Goal: Navigation & Orientation: Find specific page/section

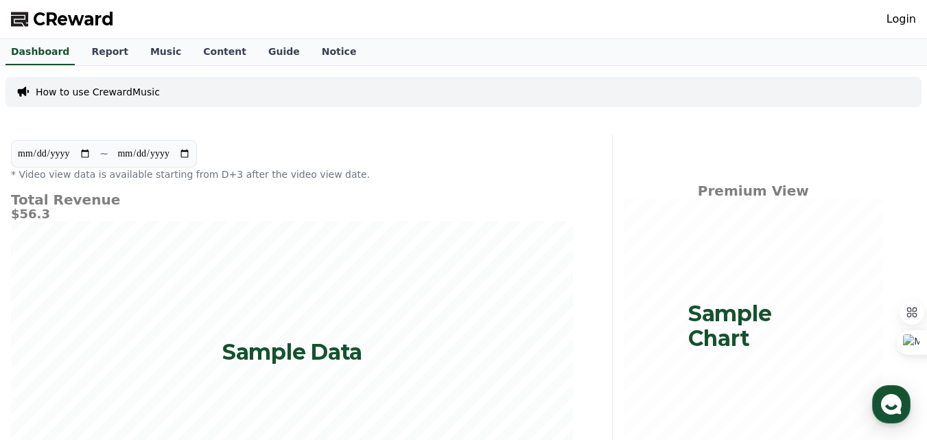
click at [895, 16] on link "Login" at bounding box center [902, 19] width 30 height 16
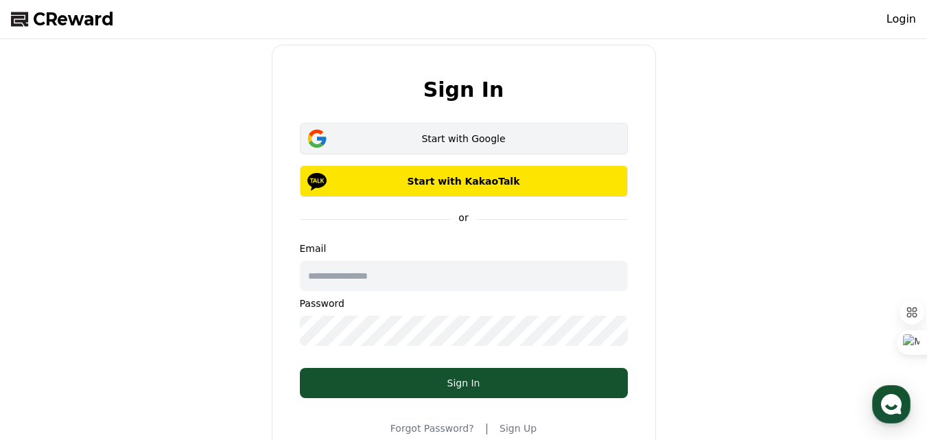
click at [515, 149] on button "Start with Google" at bounding box center [464, 139] width 328 height 32
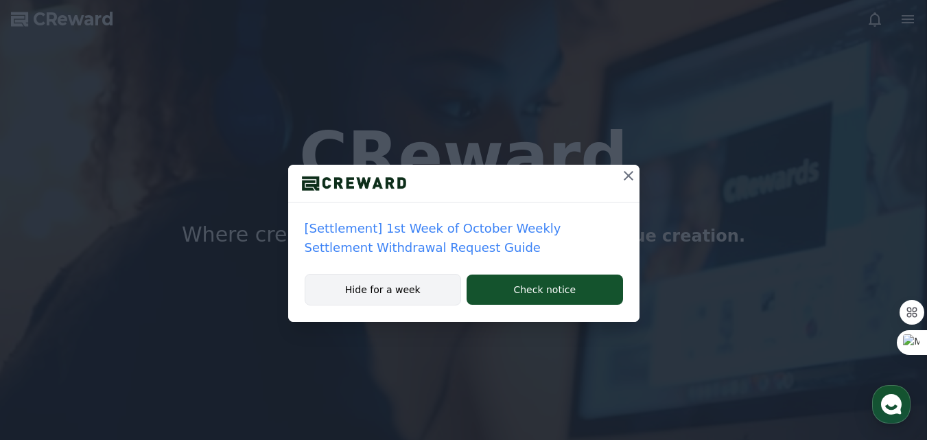
click at [395, 298] on button "Hide for a week" at bounding box center [383, 290] width 157 height 32
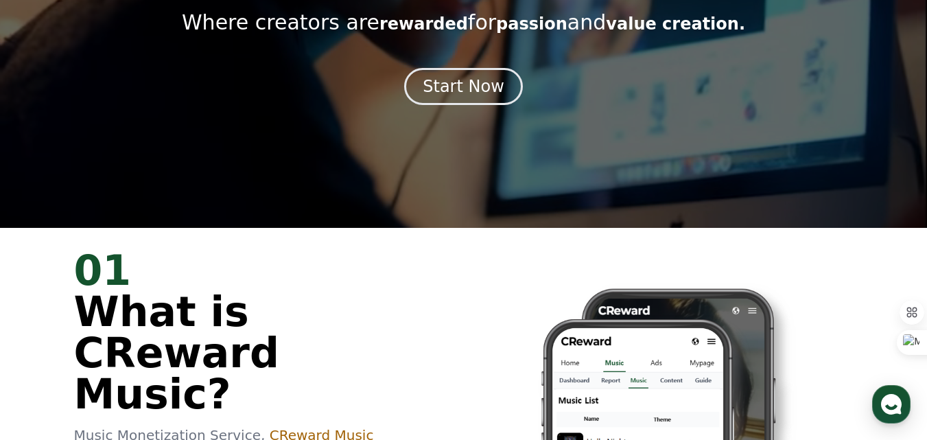
scroll to position [217, 0]
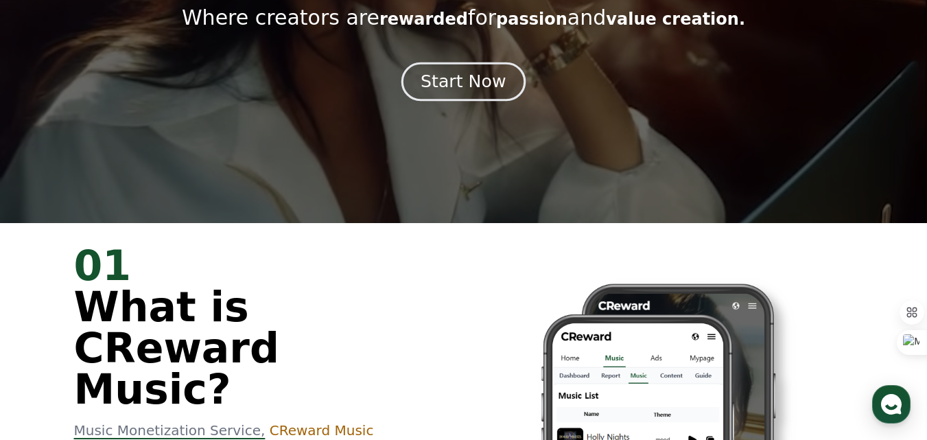
click at [471, 79] on div "Start Now" at bounding box center [463, 81] width 85 height 23
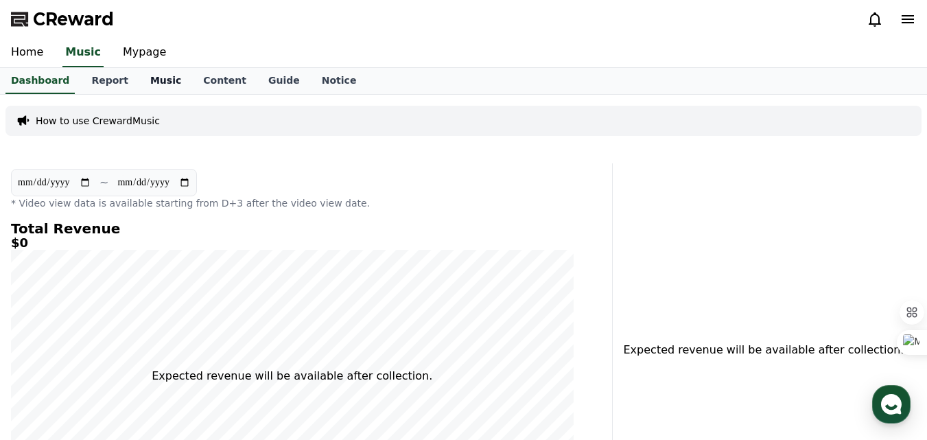
click at [139, 80] on link "Music" at bounding box center [165, 81] width 53 height 26
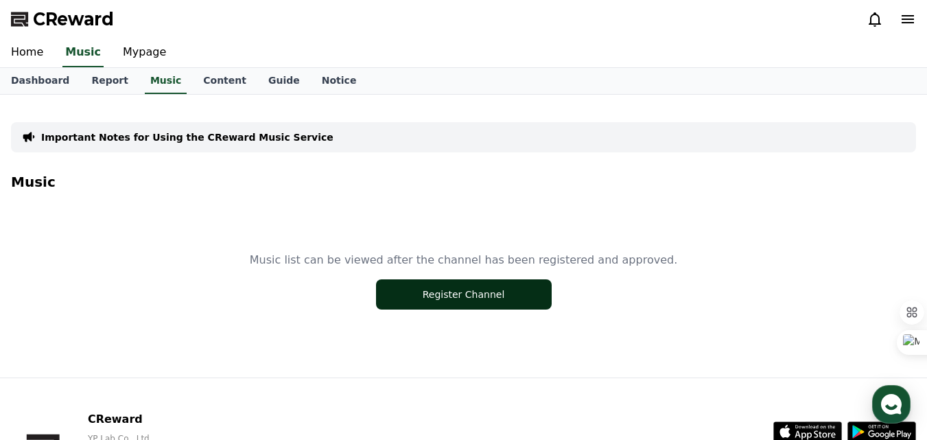
click at [468, 294] on button "Register Channel" at bounding box center [464, 294] width 176 height 30
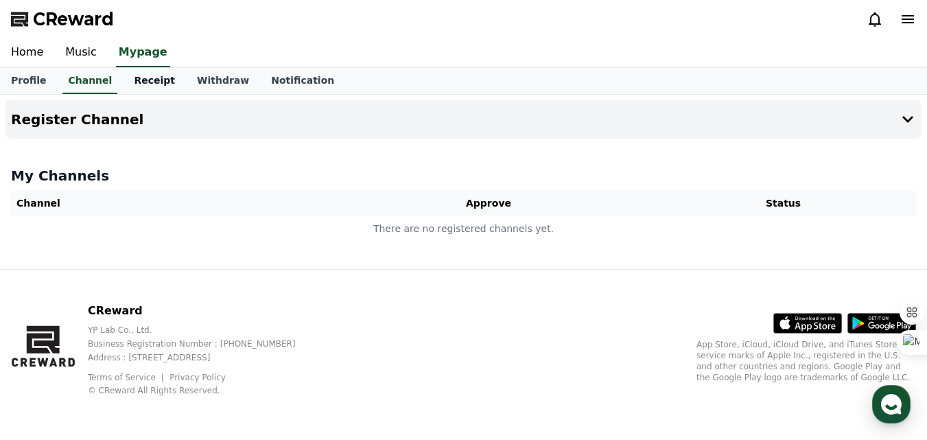
click at [128, 82] on link "Receipt" at bounding box center [154, 81] width 63 height 26
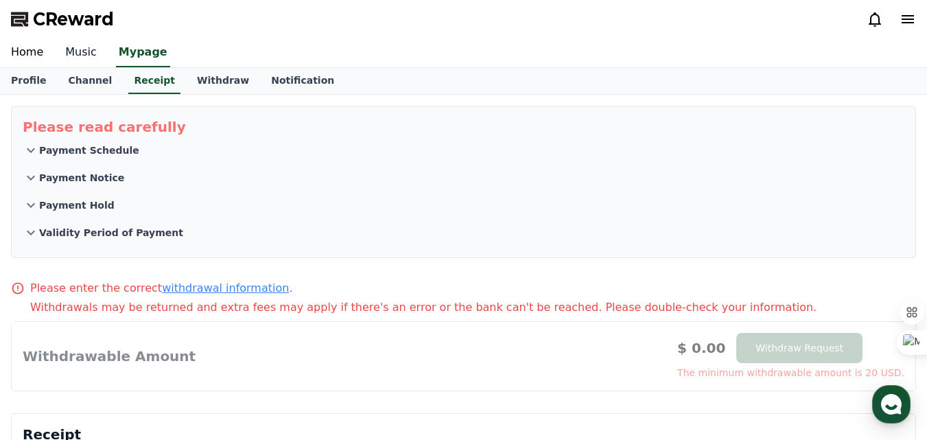
click at [86, 51] on link "Music" at bounding box center [81, 52] width 54 height 29
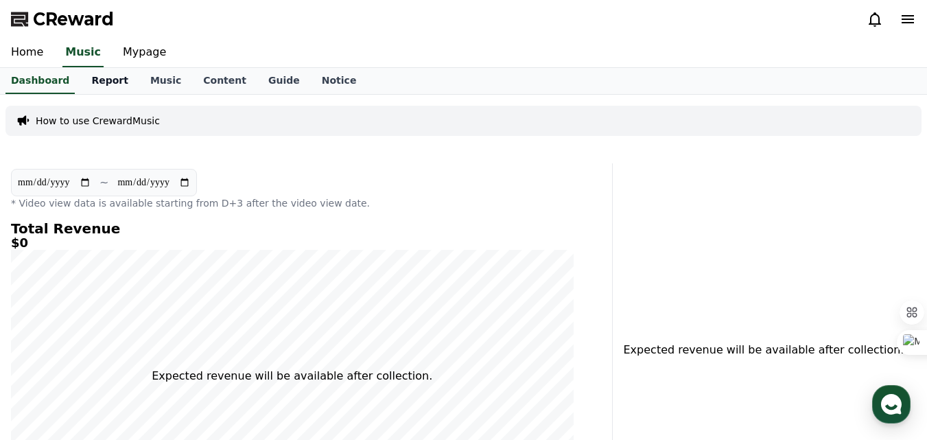
click at [86, 79] on link "Report" at bounding box center [109, 81] width 59 height 26
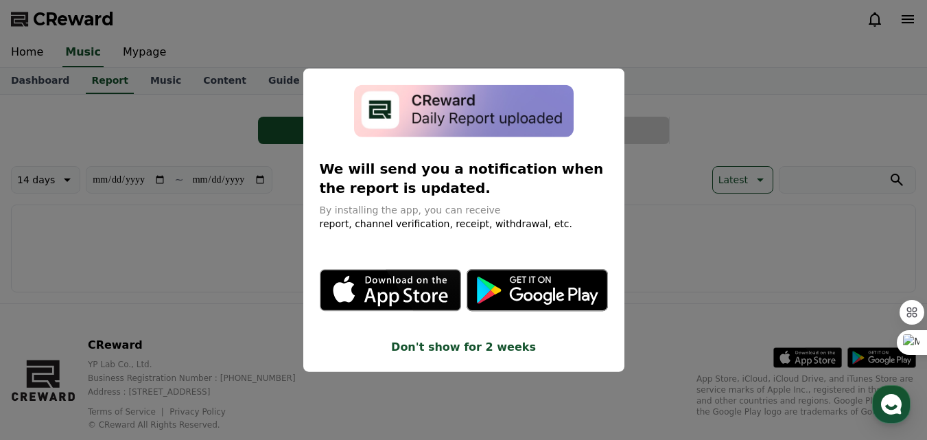
drag, startPoint x: 31, startPoint y: 49, endPoint x: 67, endPoint y: 66, distance: 40.2
click at [67, 66] on button "close modal" at bounding box center [463, 220] width 927 height 440
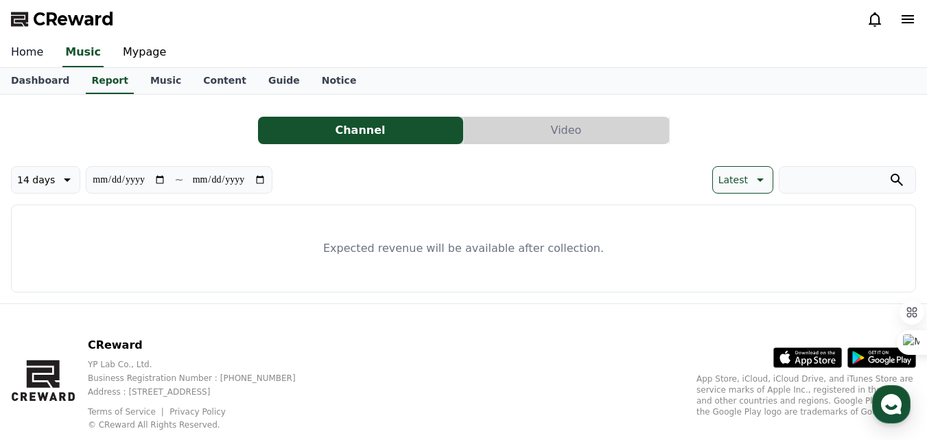
click at [37, 51] on link "Home" at bounding box center [27, 52] width 54 height 29
